Goal: Task Accomplishment & Management: Manage account settings

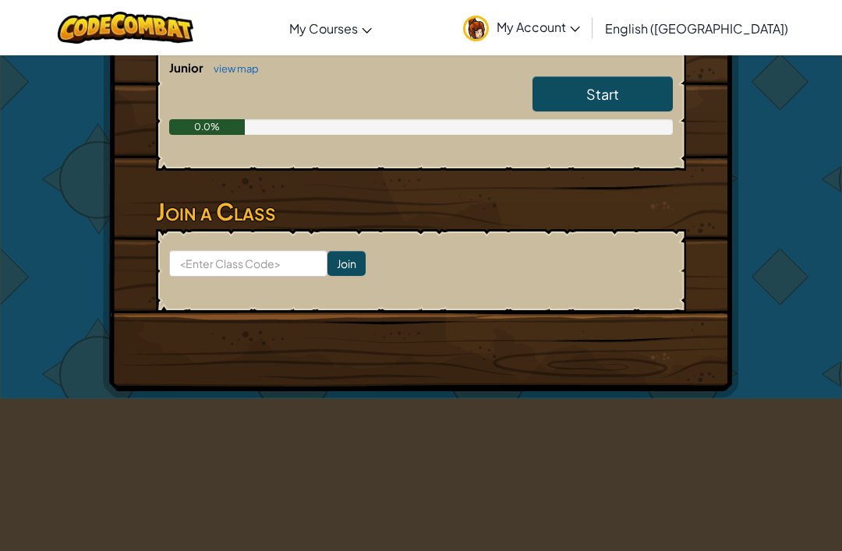
scroll to position [364, 0]
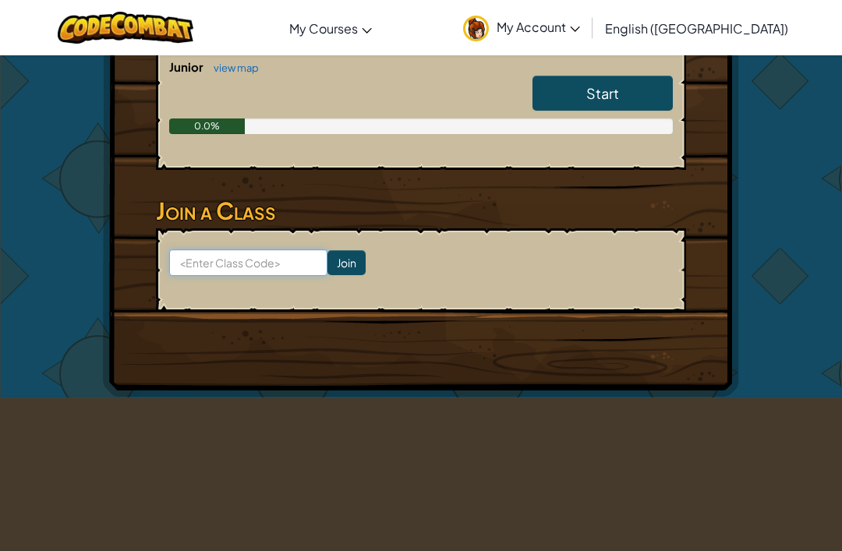
click at [227, 268] on input at bounding box center [248, 262] width 158 height 26
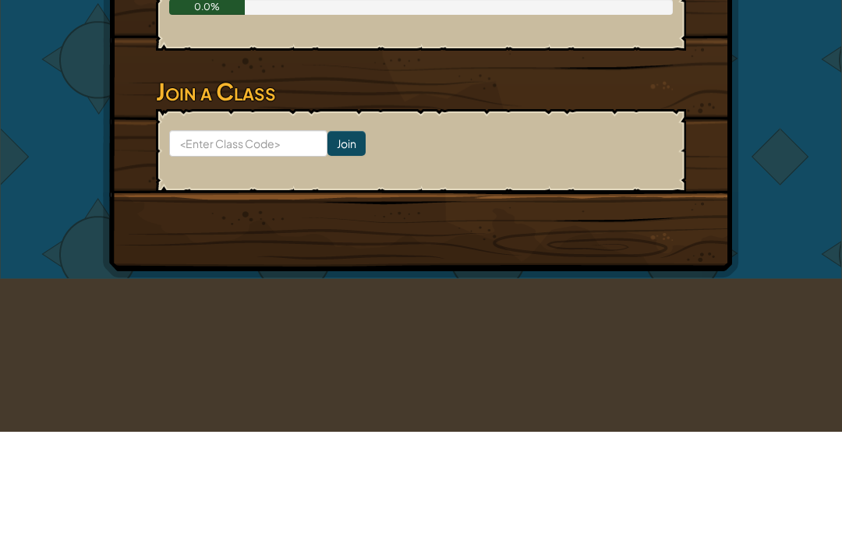
click at [709, 104] on div "Hero : Anya Captain Change Hero Player : Brooke P JR Level 1: The Gem Levels Co…" at bounding box center [421, 44] width 636 height 706
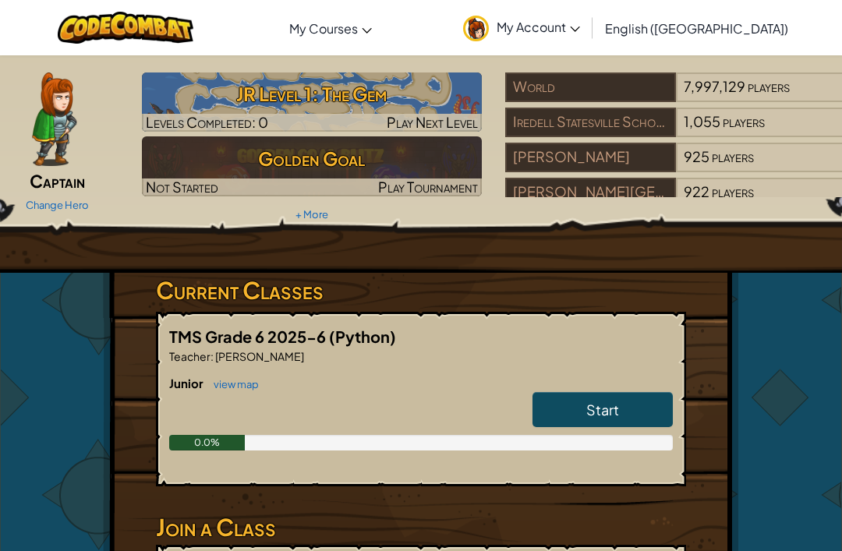
scroll to position [0, 0]
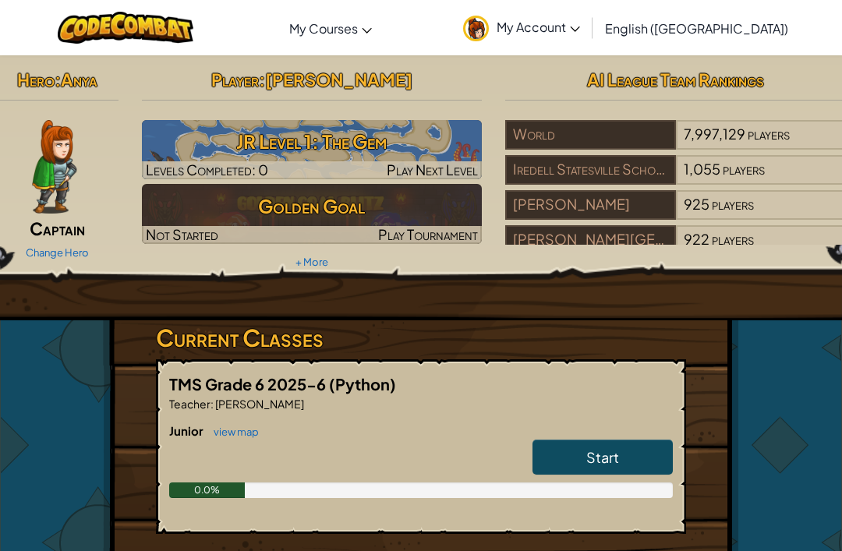
click at [640, 449] on link "Start" at bounding box center [602, 458] width 140 height 36
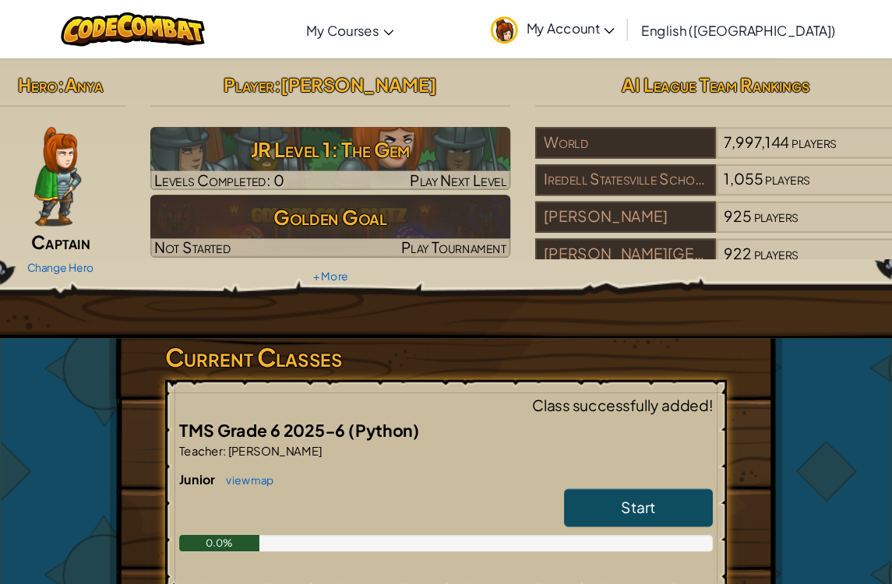
scroll to position [5, 0]
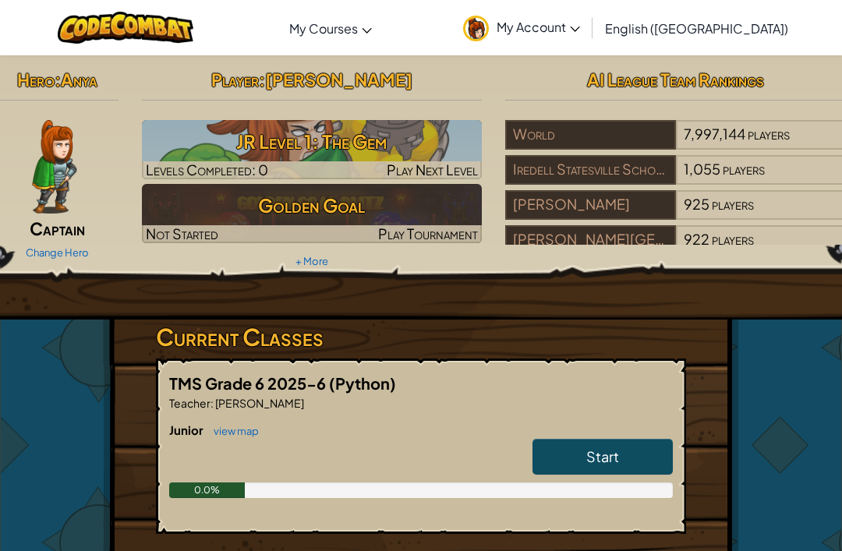
click at [580, 19] on span "My Account" at bounding box center [537, 27] width 83 height 16
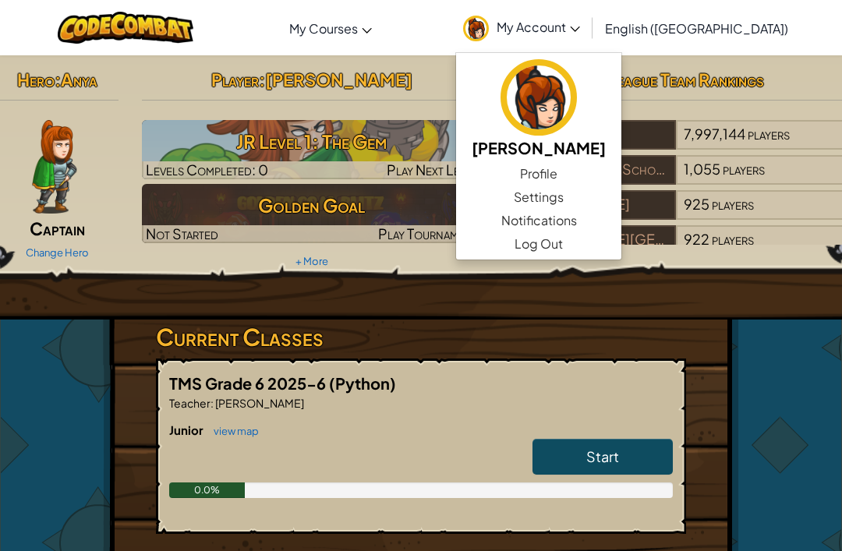
click at [620, 196] on link "Settings" at bounding box center [538, 196] width 165 height 23
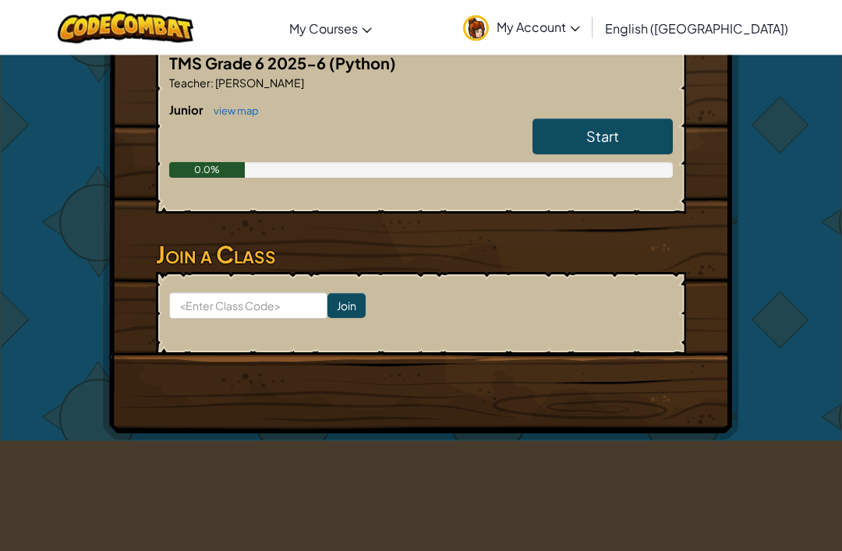
scroll to position [320, 0]
click at [642, 150] on link "Start" at bounding box center [602, 136] width 140 height 36
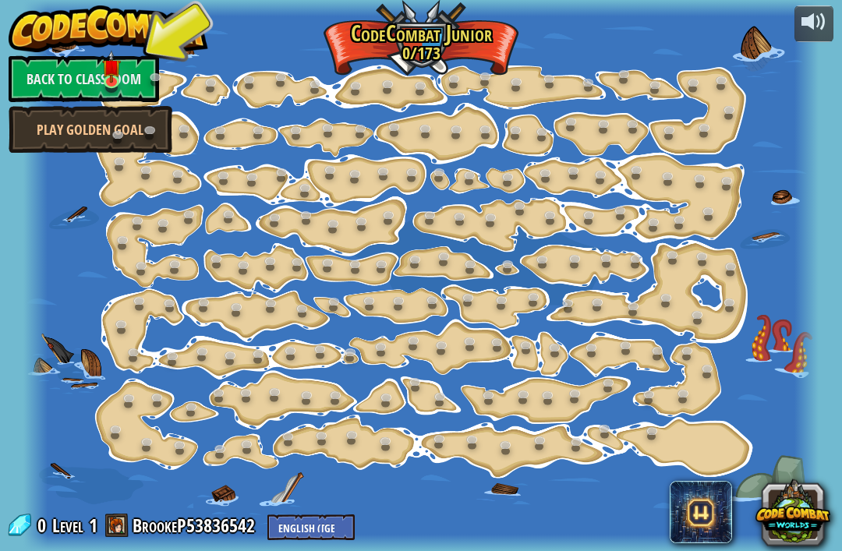
click at [131, 87] on link "Back to Classroom" at bounding box center [84, 78] width 150 height 47
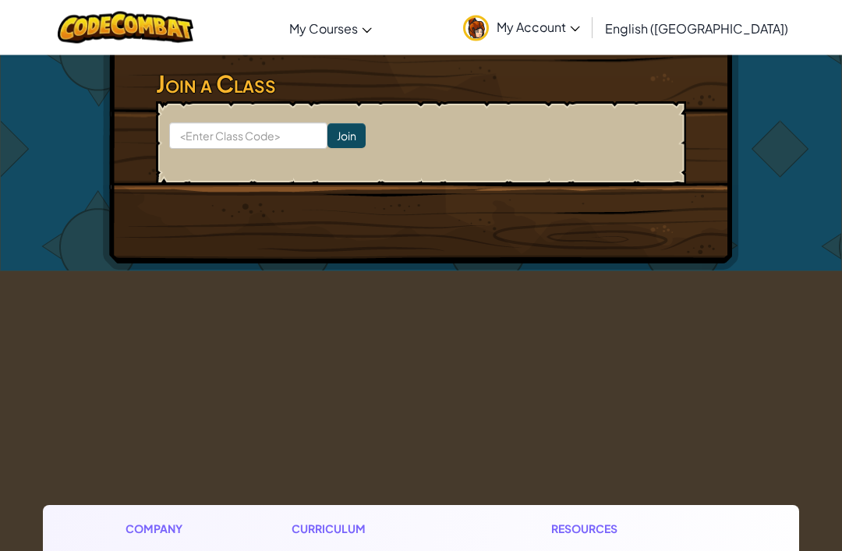
scroll to position [502, 0]
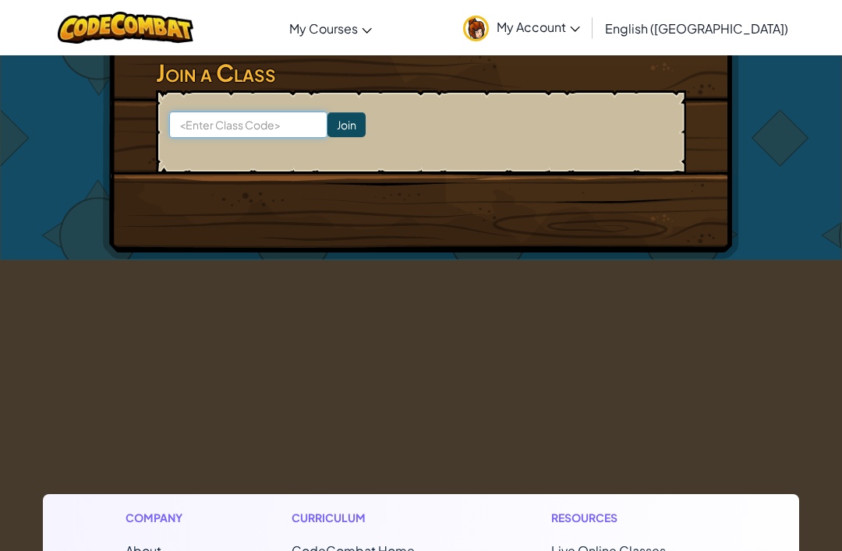
click at [236, 122] on input at bounding box center [248, 124] width 158 height 26
type input "Deskmooncoin"
click at [328, 123] on input "Join" at bounding box center [346, 124] width 38 height 25
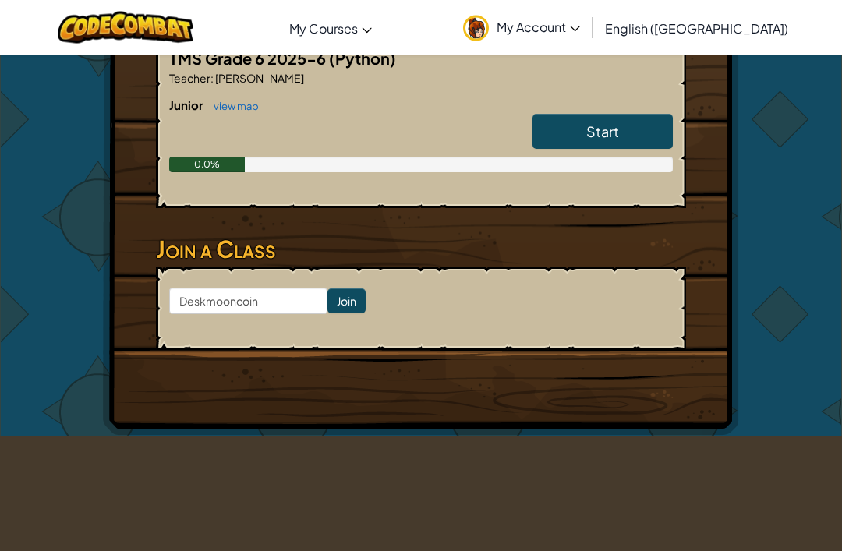
click at [333, 299] on input "Join" at bounding box center [346, 301] width 38 height 25
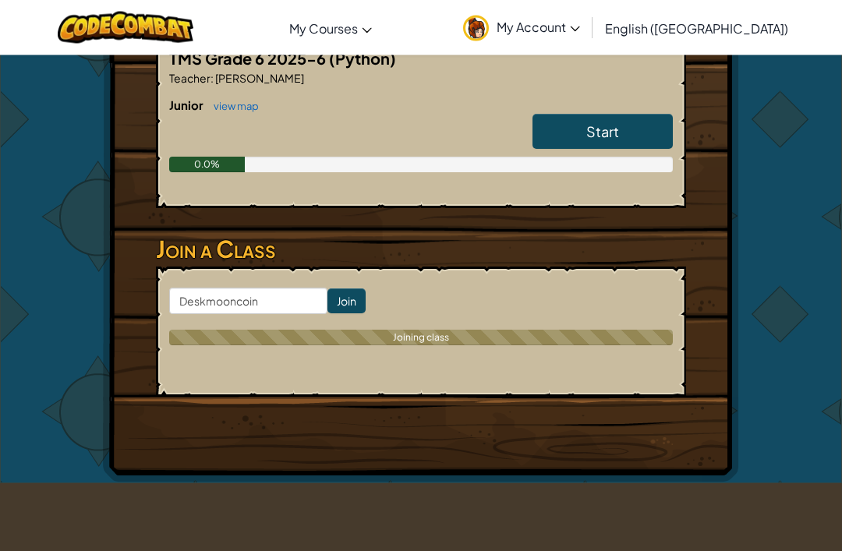
scroll to position [326, 0]
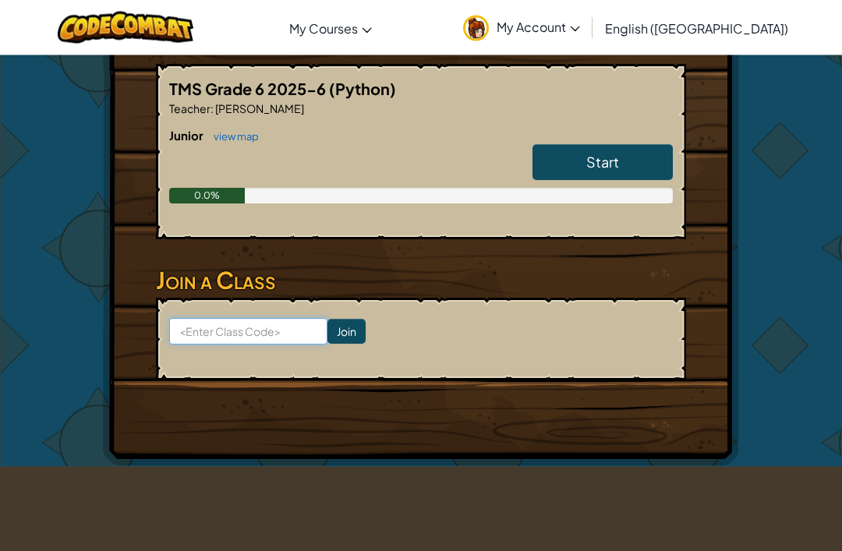
click at [224, 330] on input at bounding box center [248, 332] width 158 height 26
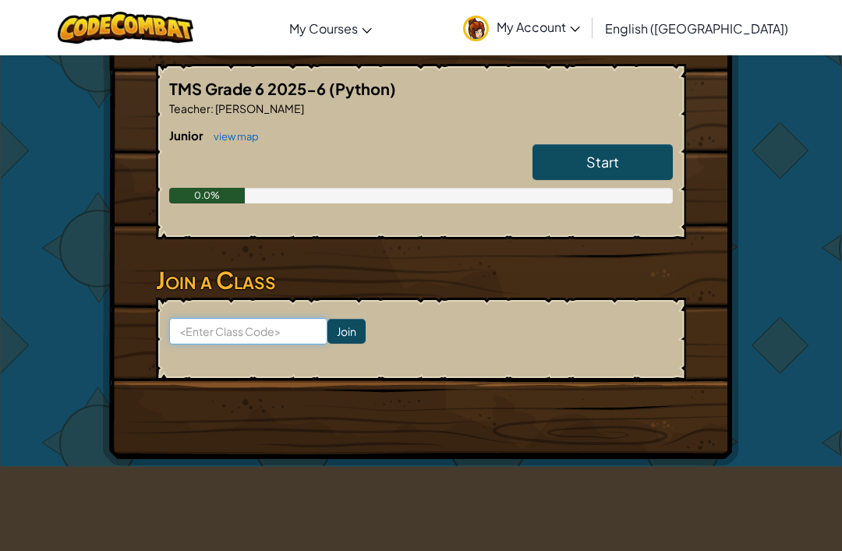
scroll to position [294, 0]
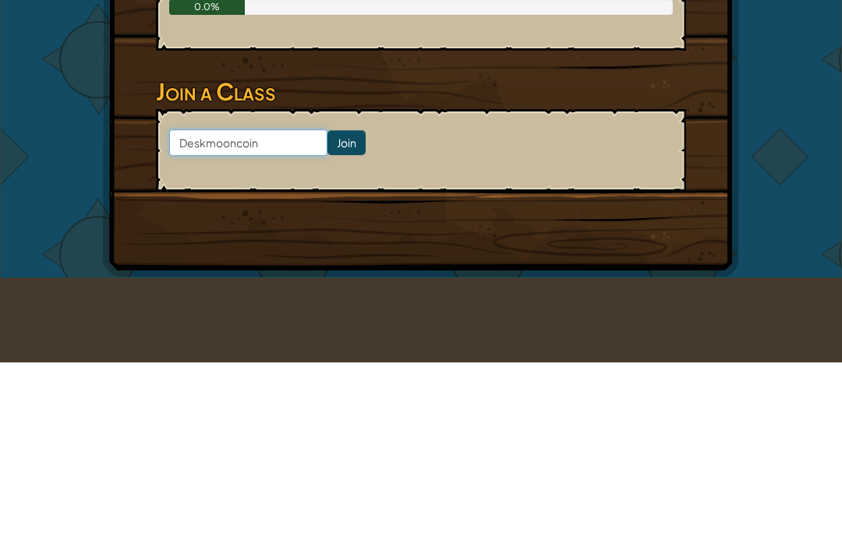
type input "Deskmooncoin"
click at [337, 320] on input "Join" at bounding box center [346, 332] width 38 height 25
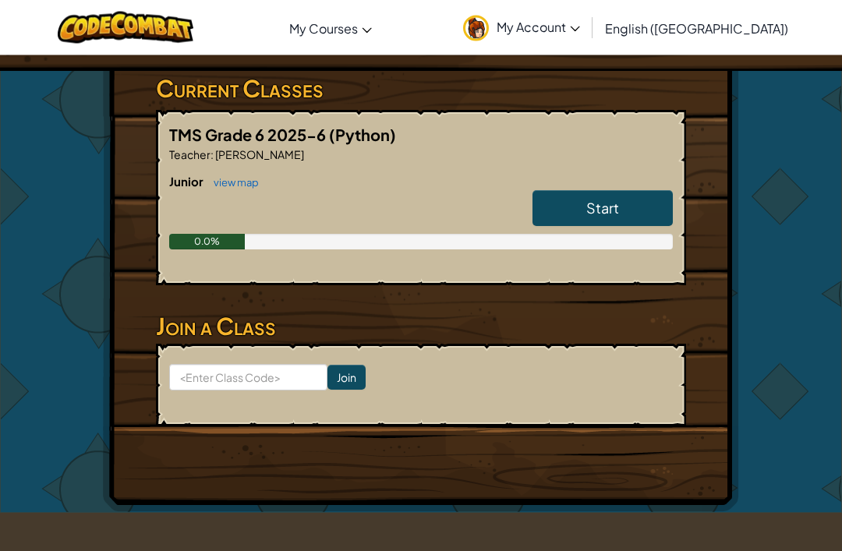
scroll to position [248, 0]
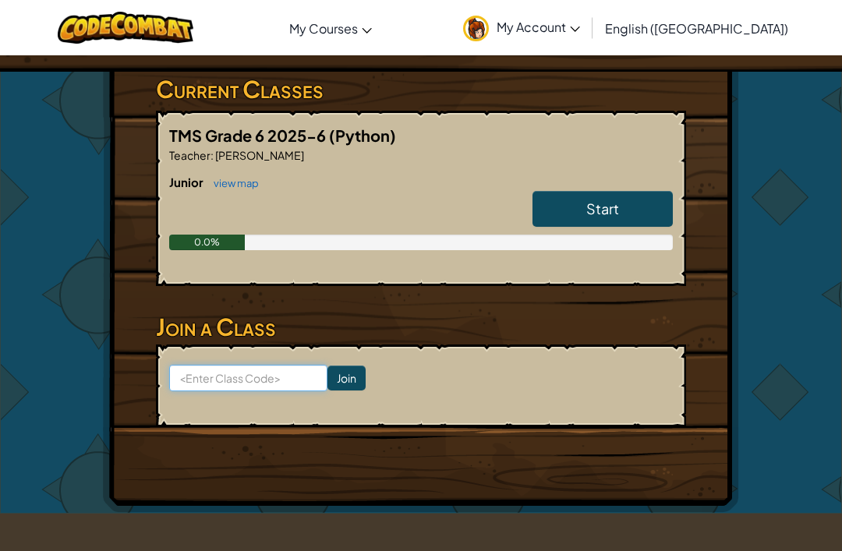
click at [236, 380] on input at bounding box center [248, 378] width 158 height 26
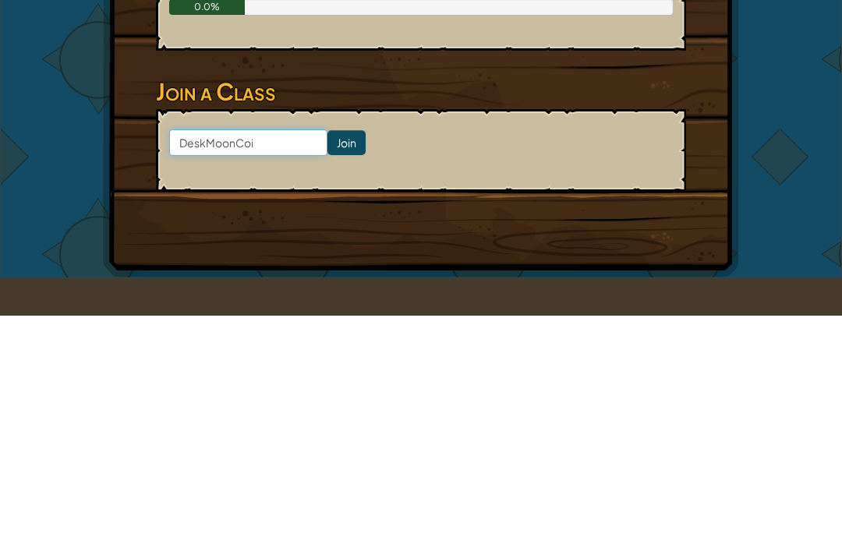
type input "DeskMoonCoin"
click at [346, 365] on input "Join" at bounding box center [346, 377] width 38 height 25
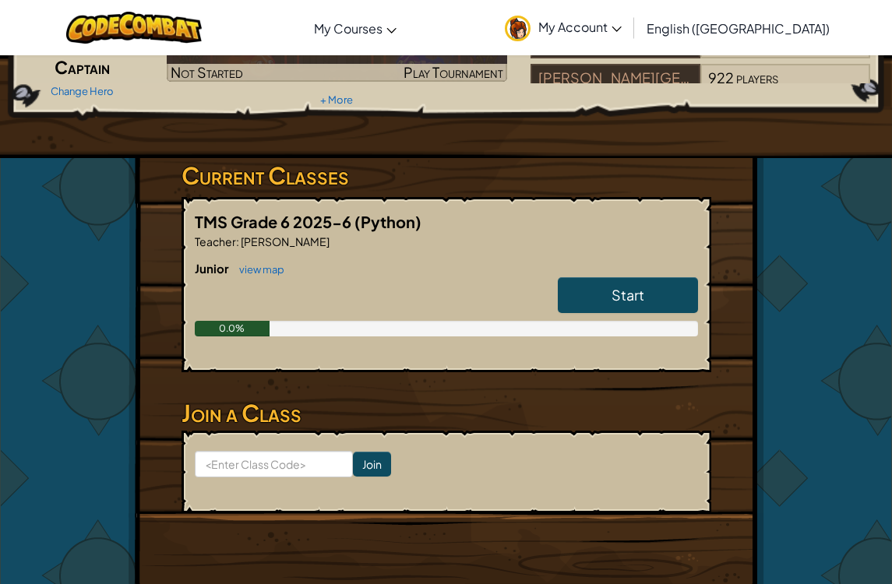
scroll to position [161, 0]
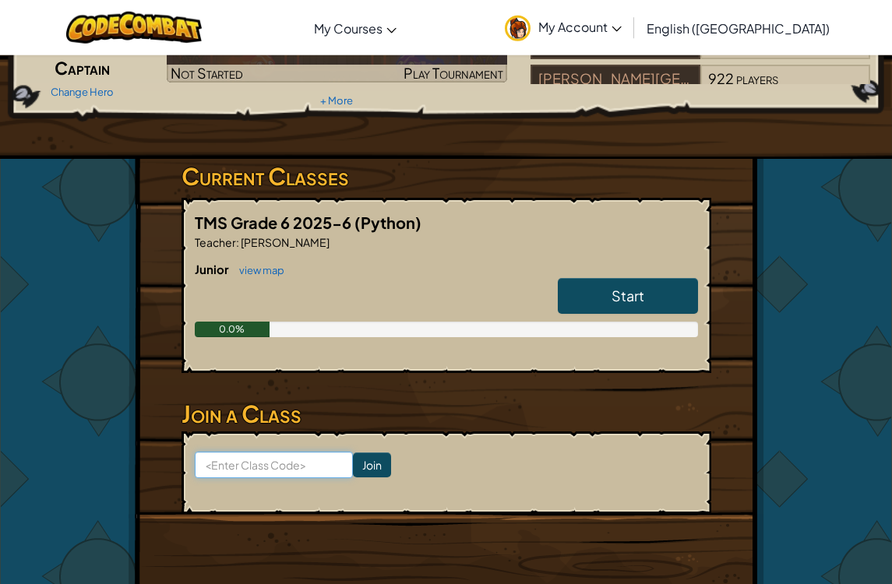
click at [268, 460] on input at bounding box center [274, 465] width 158 height 26
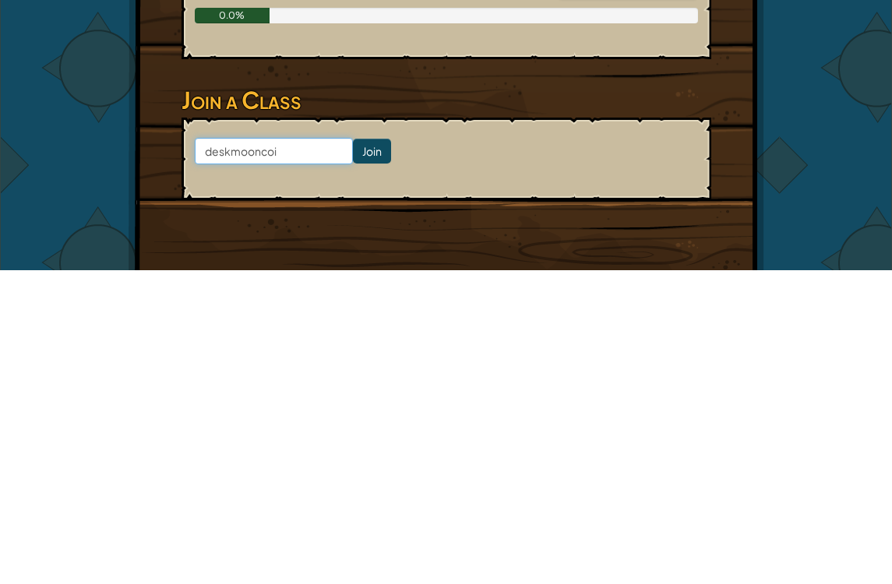
type input "deskmooncoin"
click at [353, 453] on input "Join" at bounding box center [372, 465] width 38 height 25
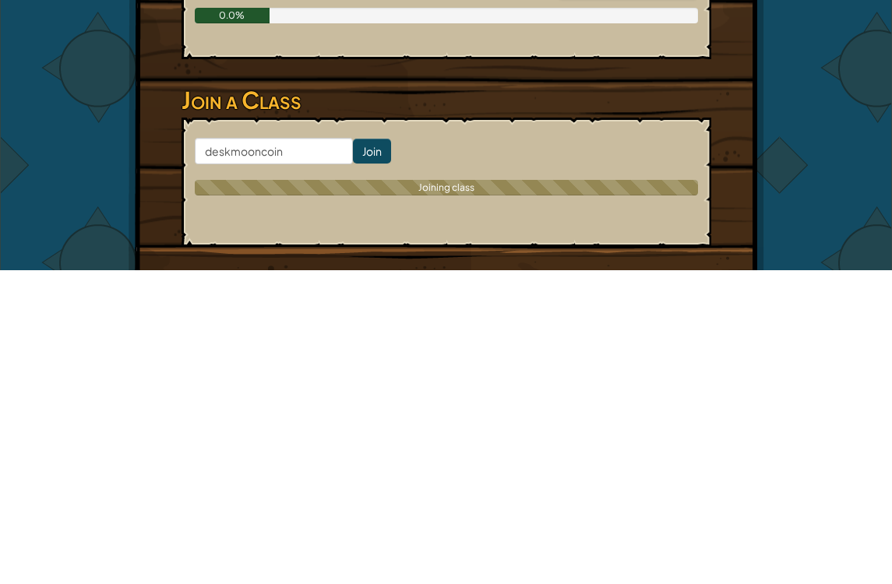
scroll to position [475, 0]
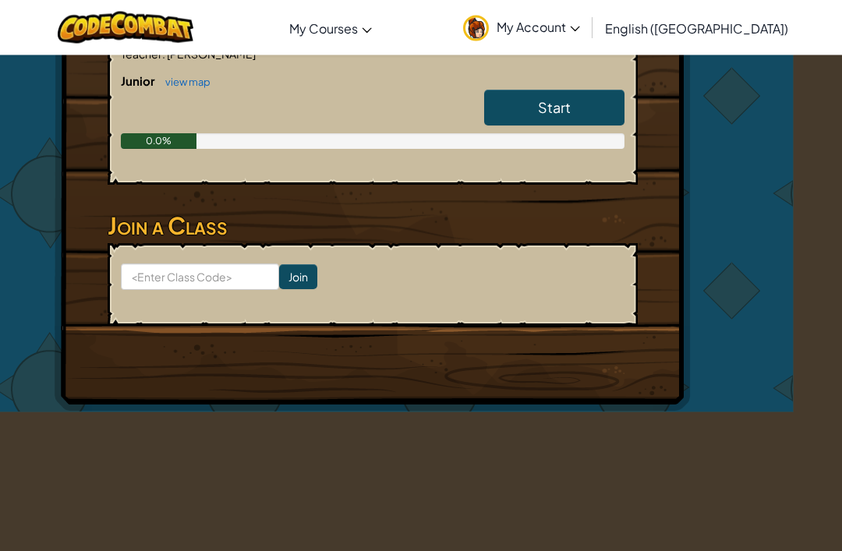
scroll to position [348, 0]
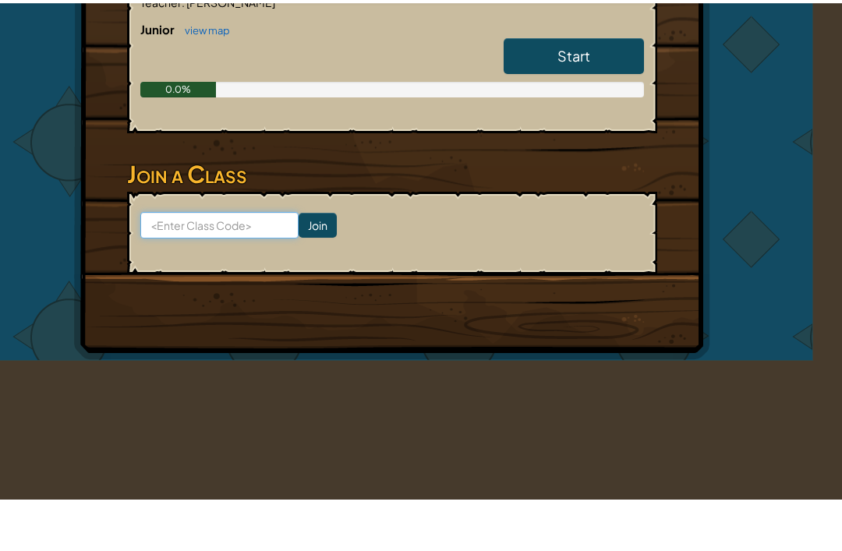
click at [159, 275] on input at bounding box center [219, 277] width 158 height 26
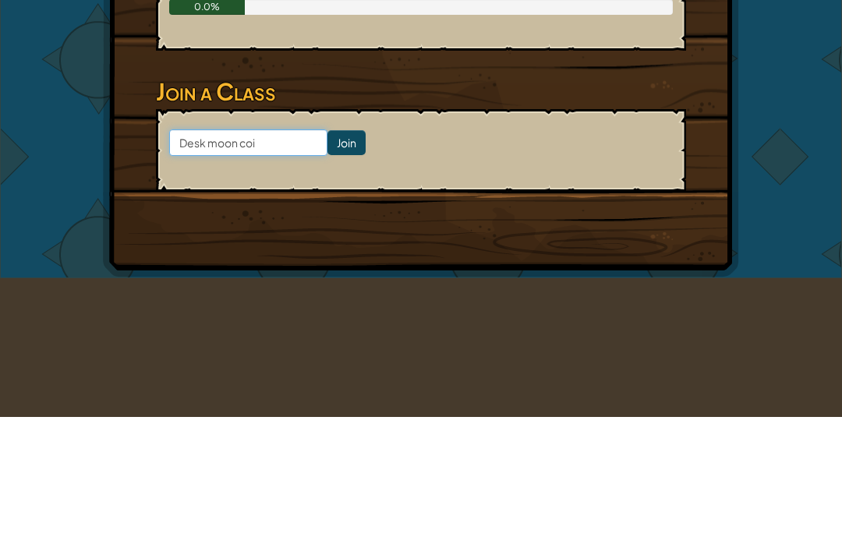
type input "Desk moon coin"
click at [337, 265] on input "Join" at bounding box center [346, 277] width 38 height 25
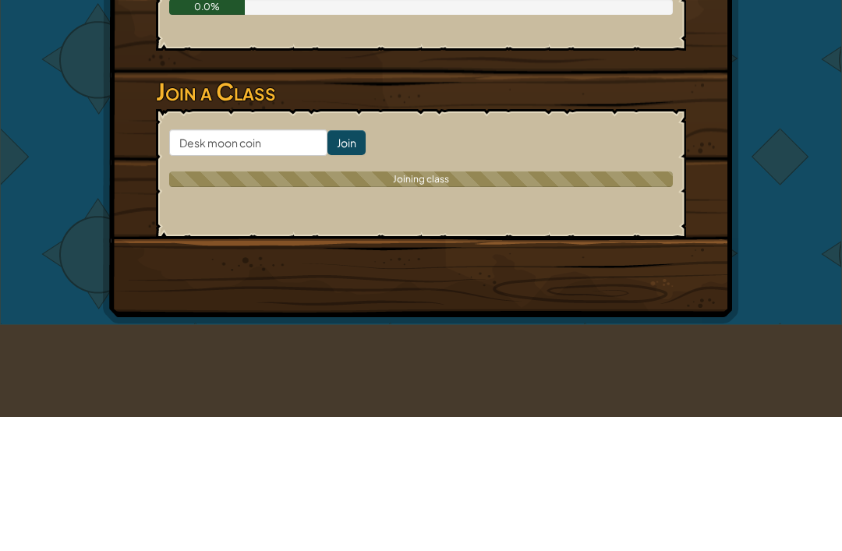
scroll to position [483, 0]
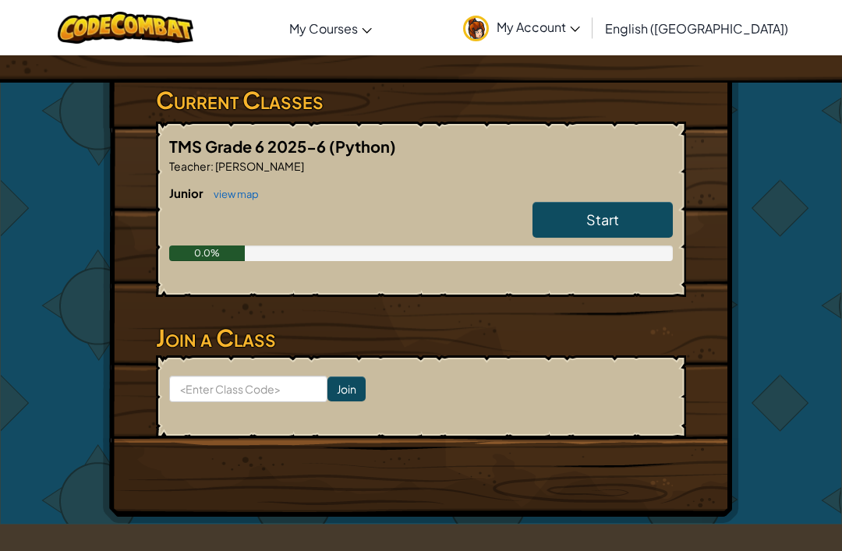
scroll to position [238, 0]
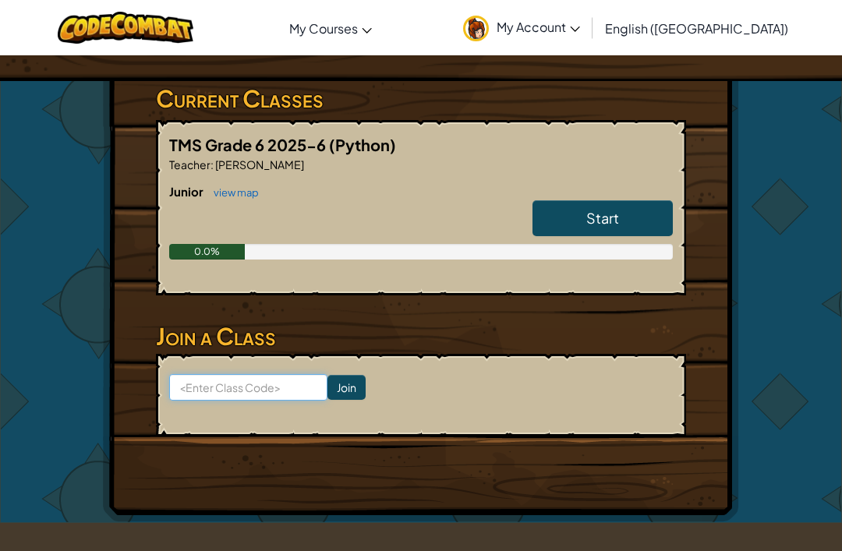
click at [219, 380] on input at bounding box center [248, 387] width 158 height 26
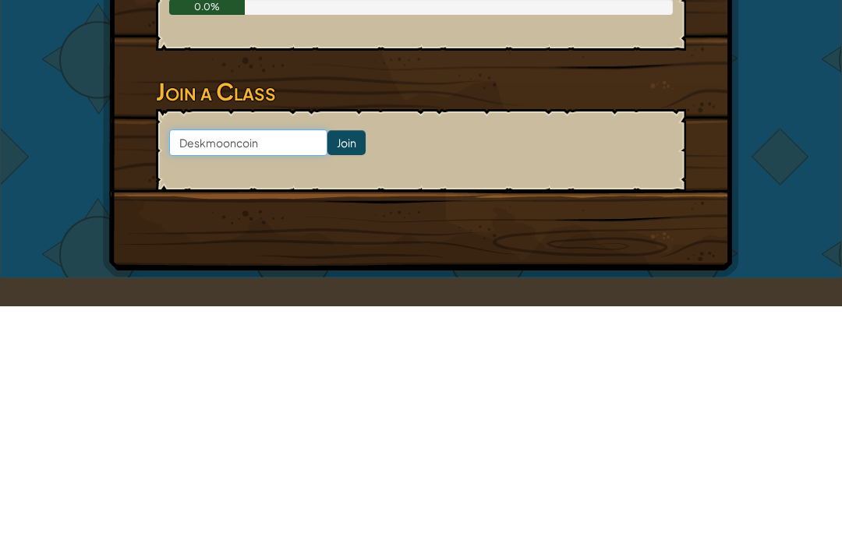
type input "Deskmooncoin"
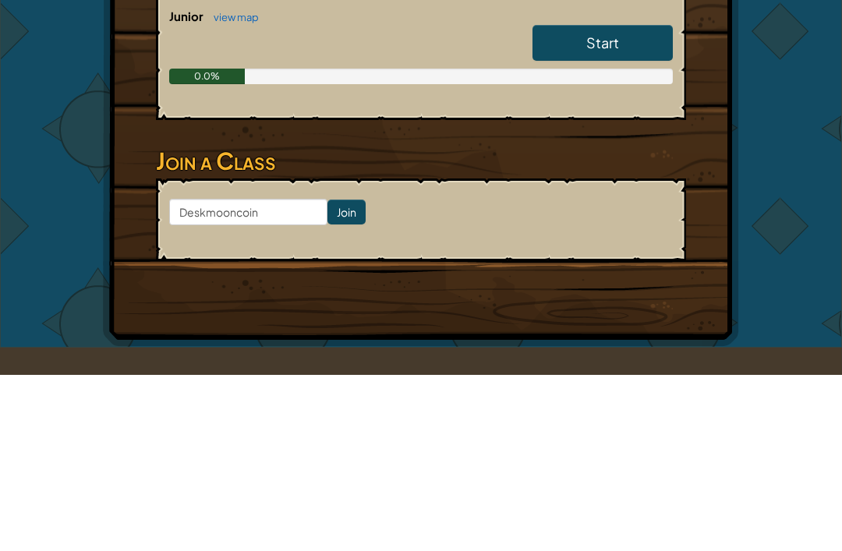
click at [341, 376] on input "Join" at bounding box center [346, 388] width 38 height 25
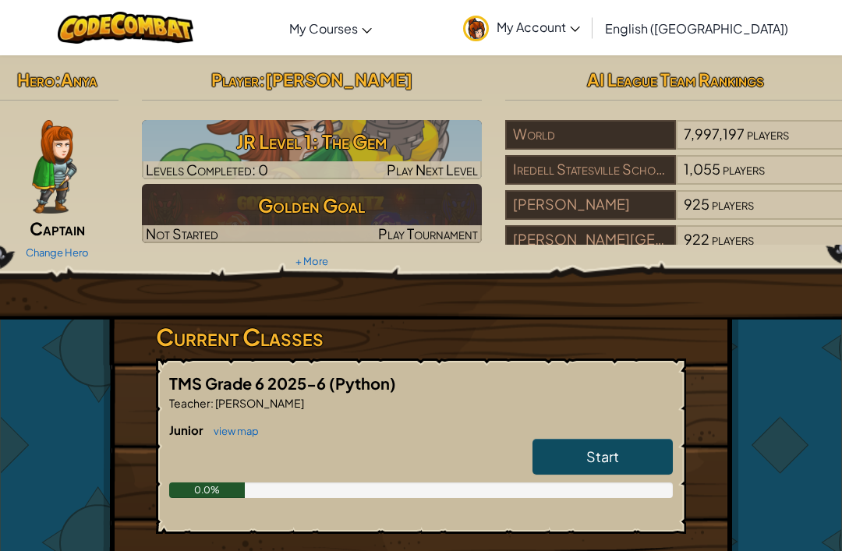
click at [580, 29] on span "My Account" at bounding box center [537, 27] width 83 height 16
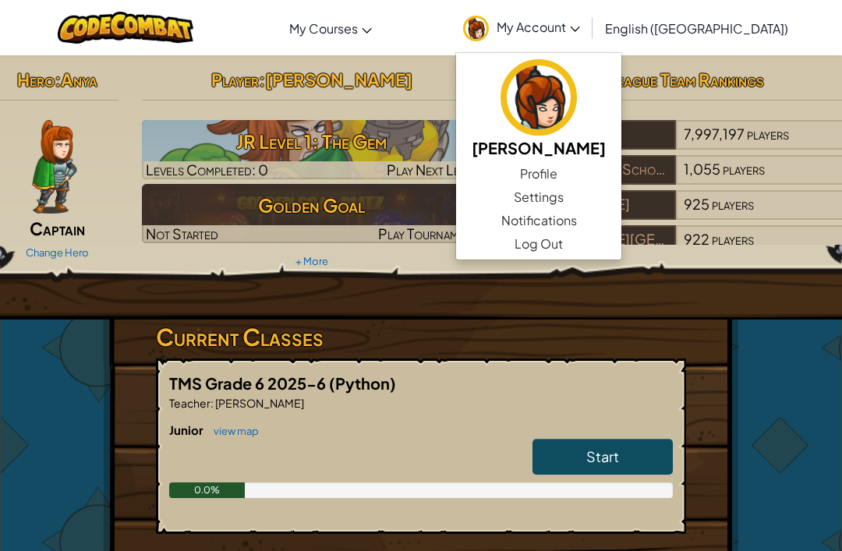
click at [621, 175] on link "Profile" at bounding box center [538, 173] width 165 height 23
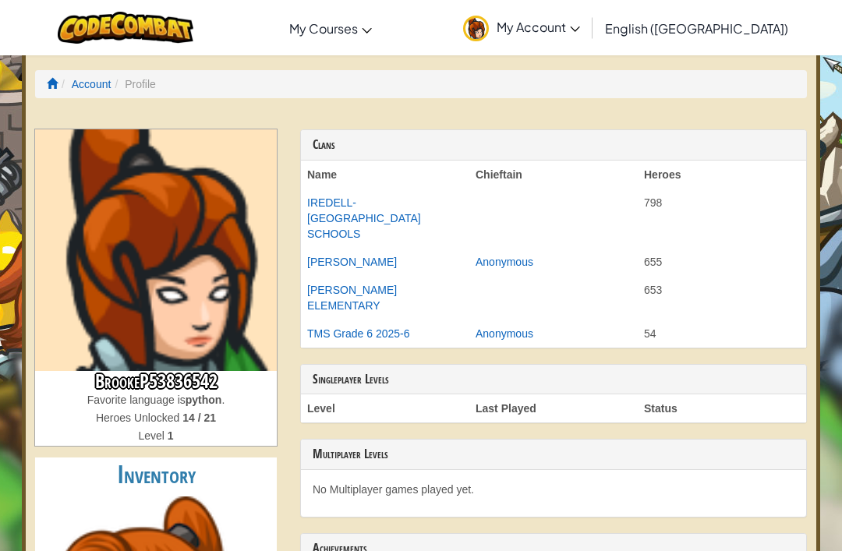
click at [99, 87] on link "Account" at bounding box center [92, 84] width 40 height 12
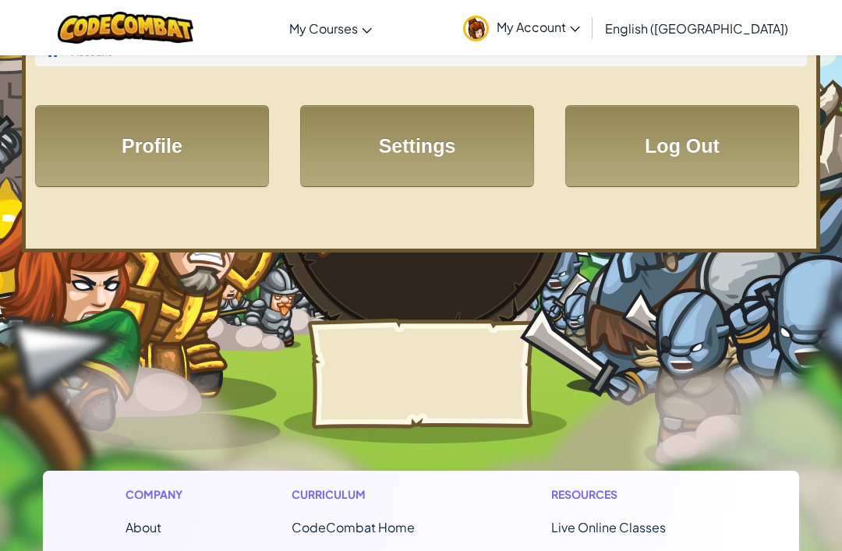
scroll to position [41, 0]
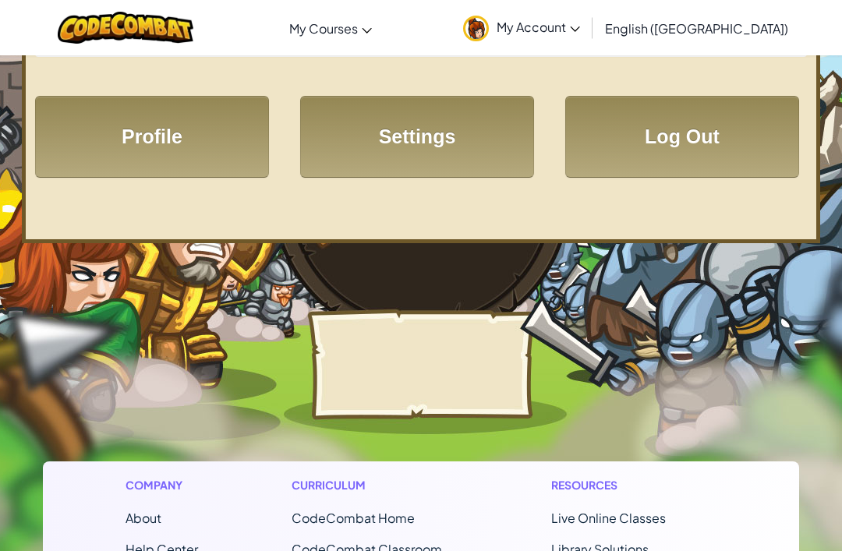
click at [674, 146] on link "Log Out" at bounding box center [682, 137] width 234 height 82
